Goal: Transaction & Acquisition: Obtain resource

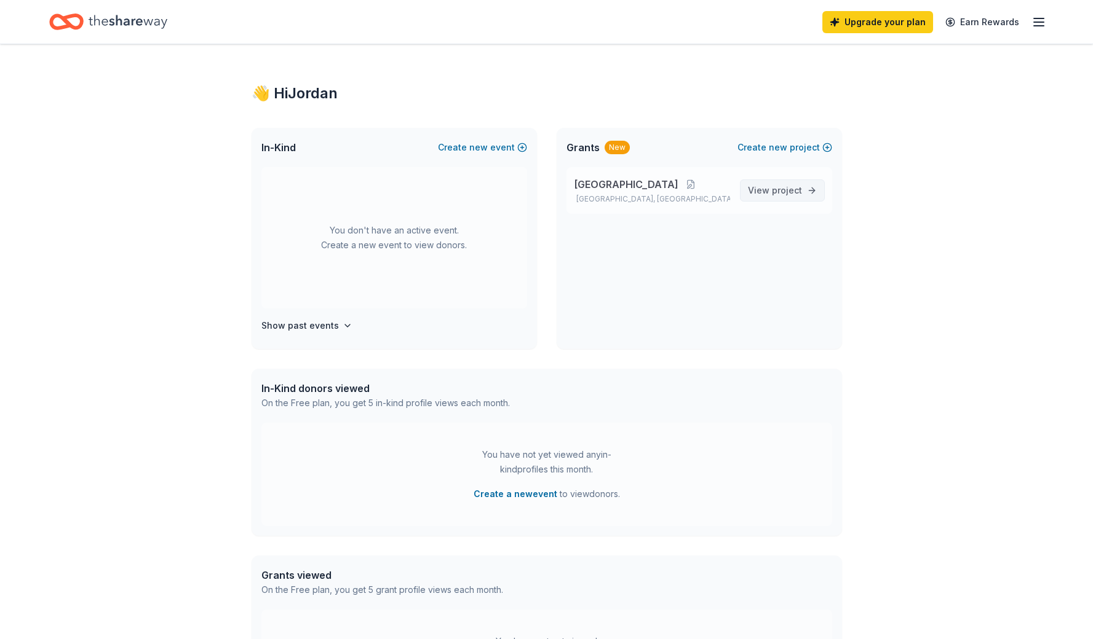
click at [767, 192] on span "View project" at bounding box center [775, 190] width 54 height 15
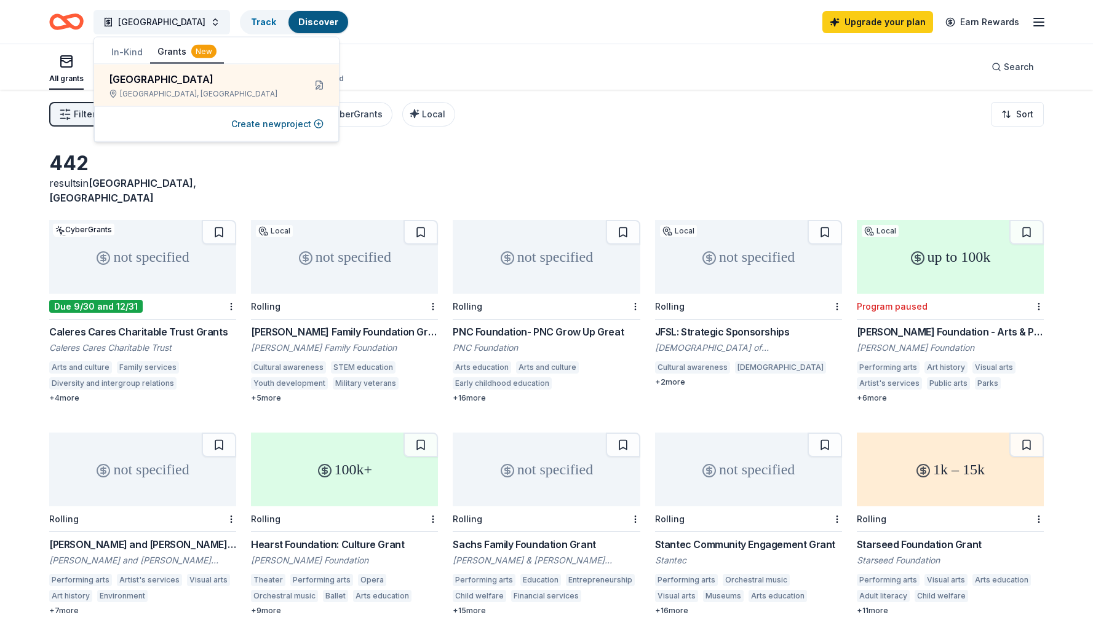
click at [582, 124] on div "Filter 1 Eligibility Scholarship, Capital, Education, Projects & programming Cy…" at bounding box center [546, 114] width 1093 height 49
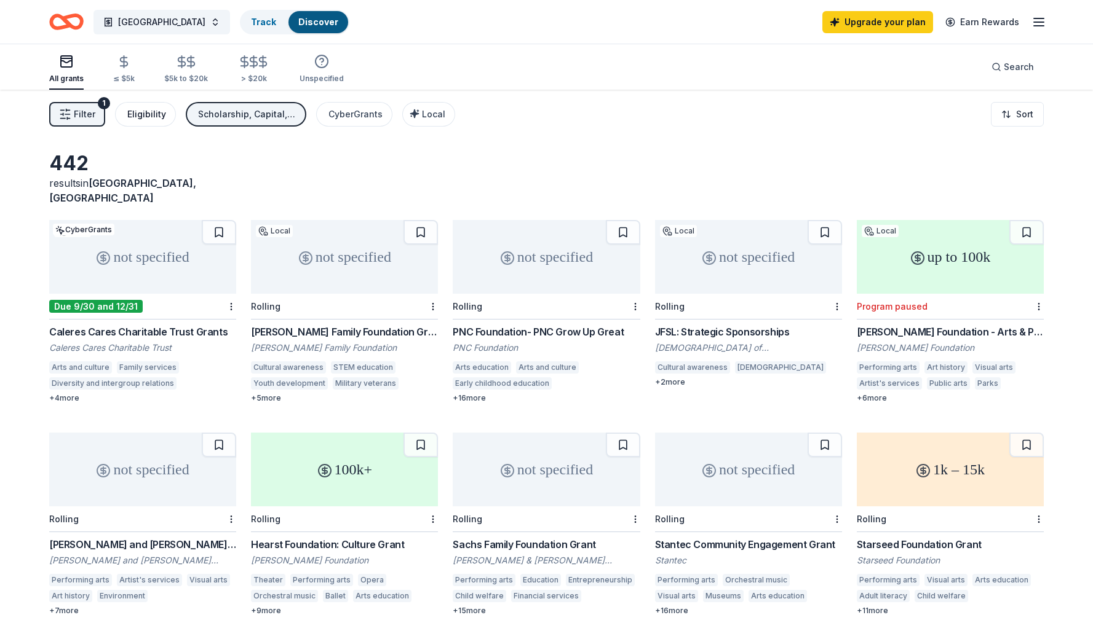
click at [143, 114] on div "Eligibility" at bounding box center [146, 114] width 39 height 15
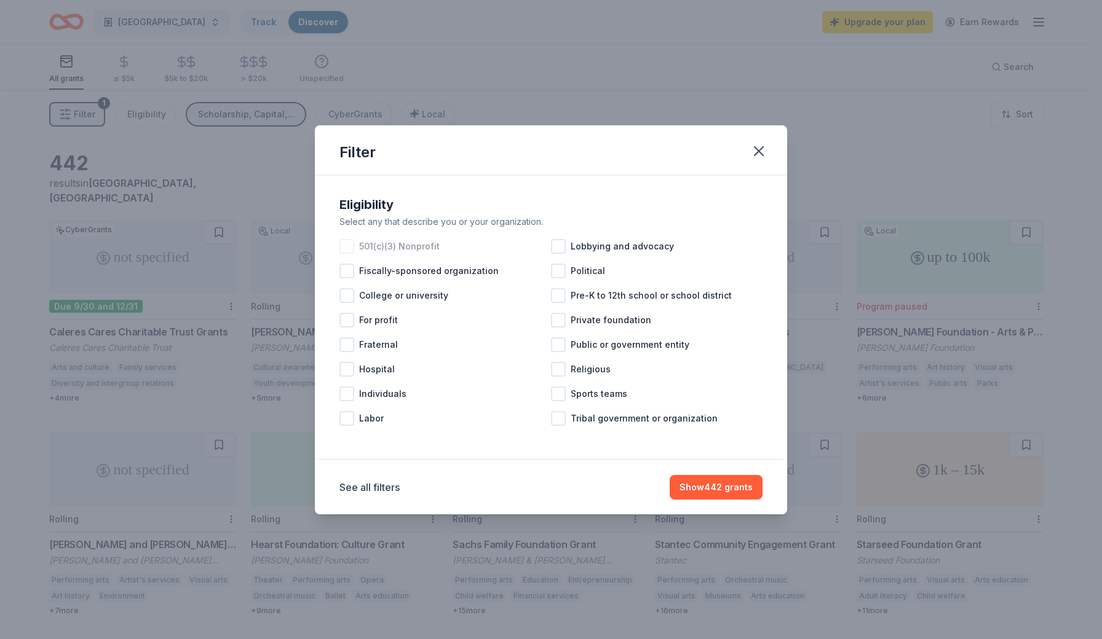
click at [352, 247] on div at bounding box center [346, 246] width 15 height 15
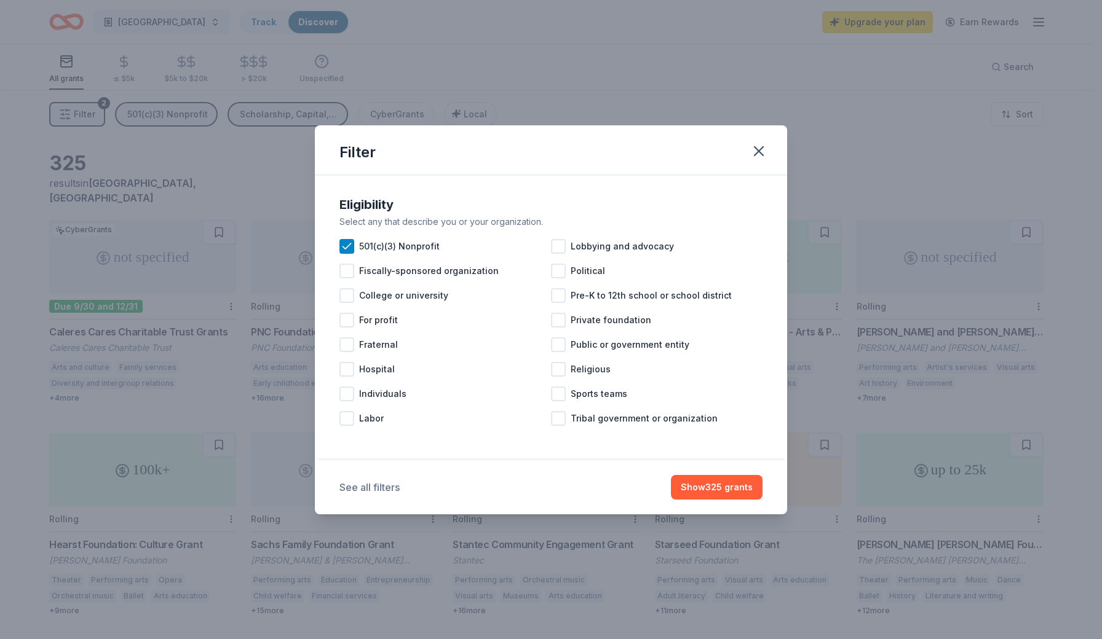
click at [371, 491] on button "See all filters" at bounding box center [369, 487] width 60 height 15
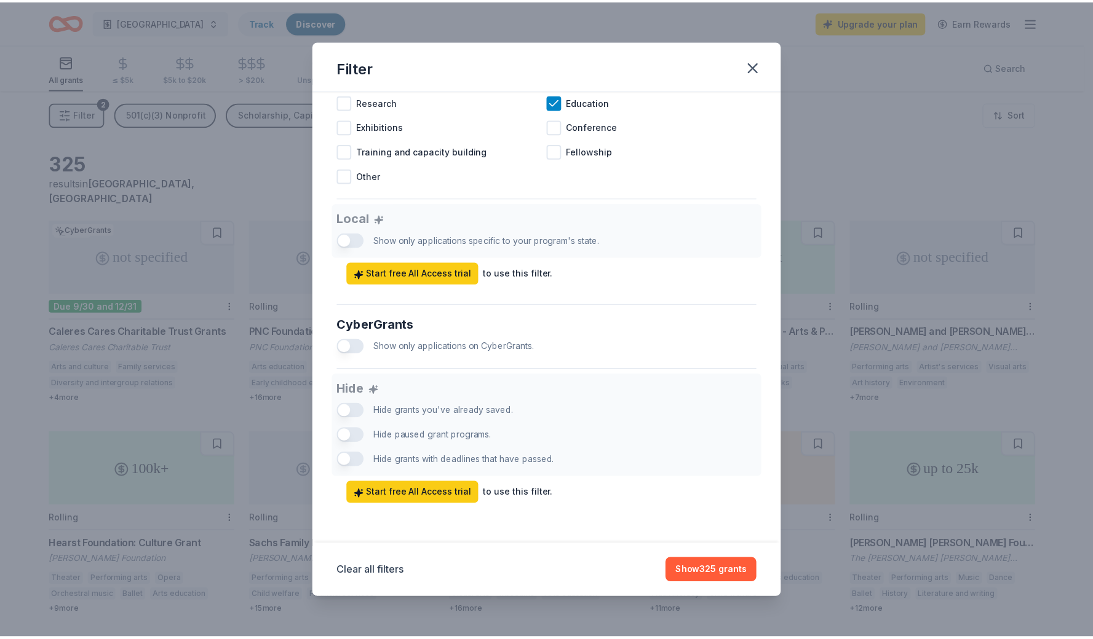
scroll to position [604, 0]
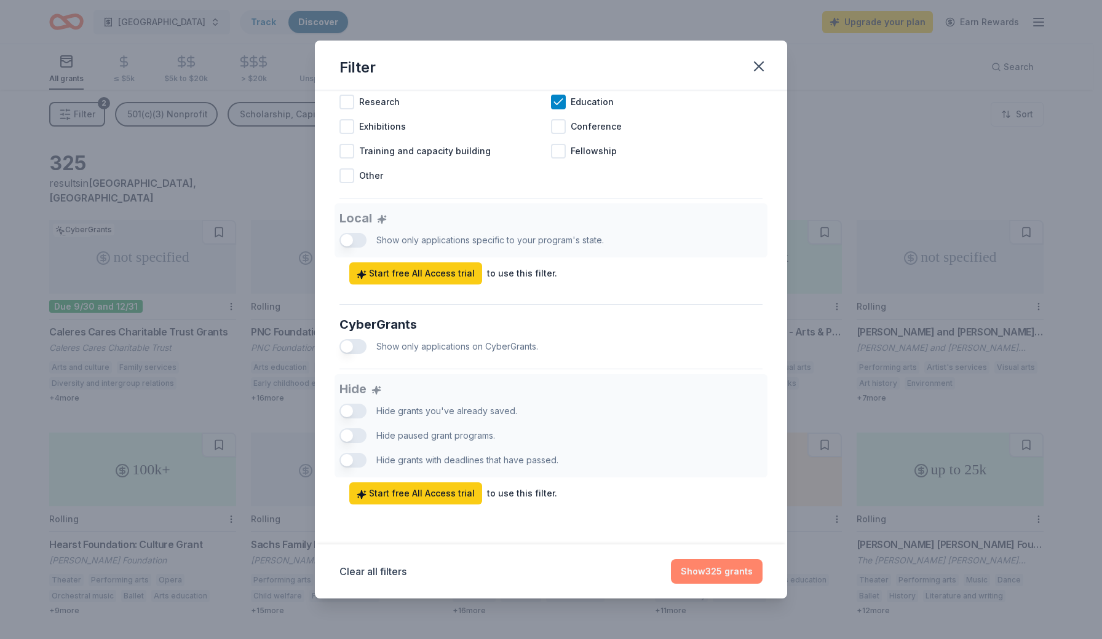
click at [700, 567] on button "Show 325 grants" at bounding box center [717, 572] width 92 height 25
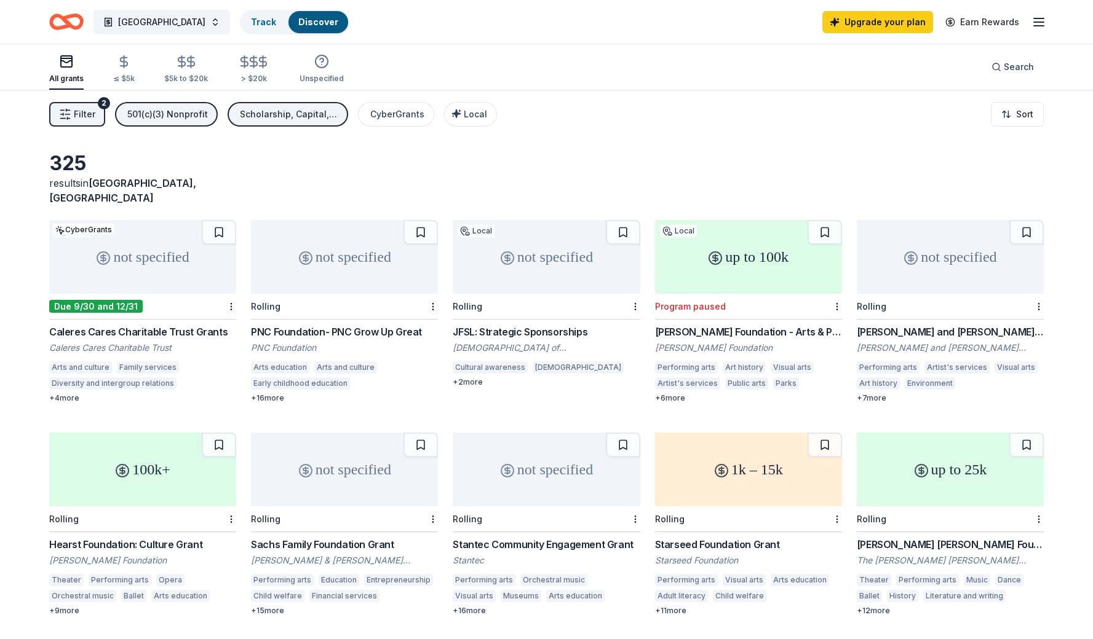
scroll to position [0, 0]
click at [168, 242] on div "not specified" at bounding box center [142, 257] width 187 height 74
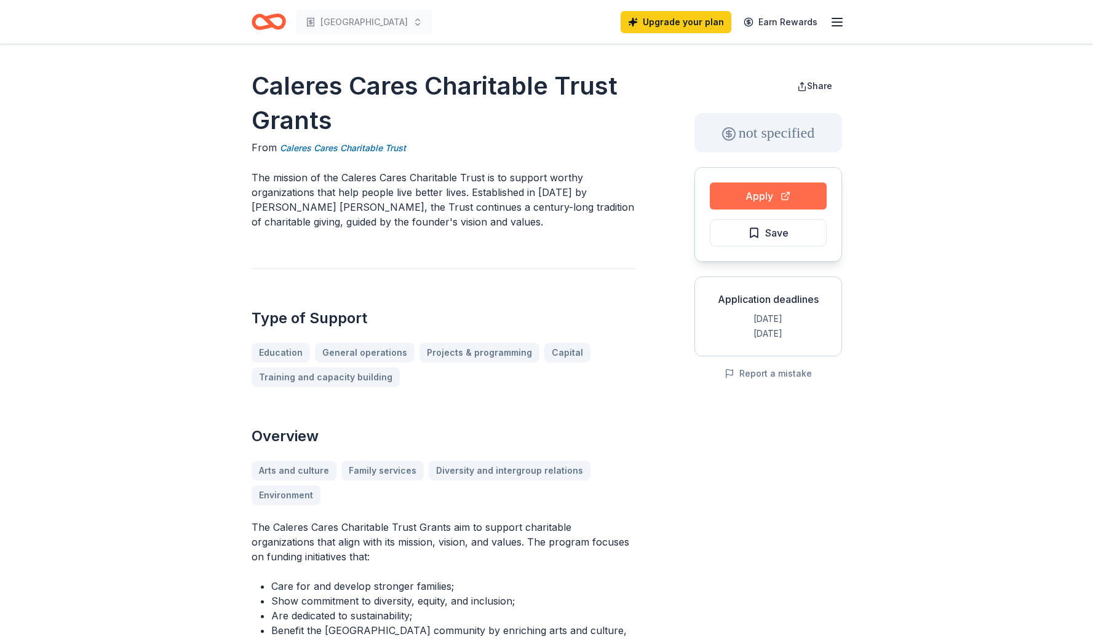
click at [742, 193] on button "Apply" at bounding box center [768, 196] width 117 height 27
